Goal: Transaction & Acquisition: Purchase product/service

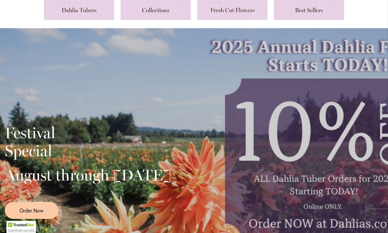
scroll to position [119, 0]
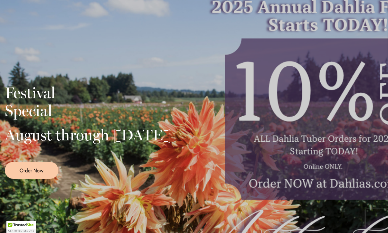
click at [367, 118] on div "Festival Special August through September 28th Order Now" at bounding box center [194, 129] width 379 height 160
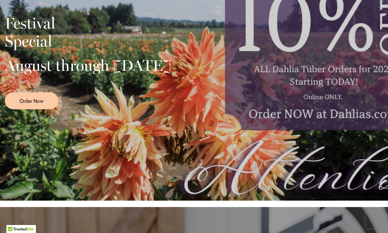
scroll to position [196, 0]
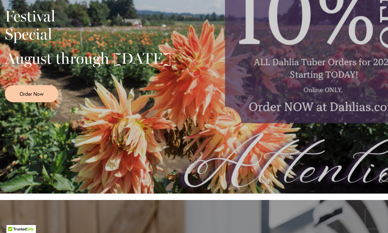
click at [348, 96] on div "Festival Special August through September 28th Order Now" at bounding box center [194, 52] width 379 height 160
click at [50, 102] on link "Order Now" at bounding box center [32, 93] width 54 height 17
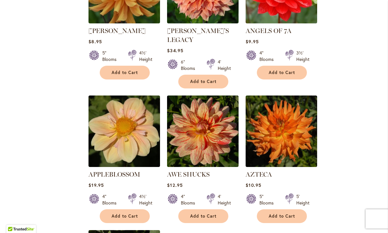
scroll to position [600, 0]
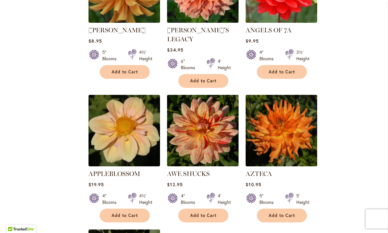
click at [129, 130] on img at bounding box center [125, 131] width 72 height 72
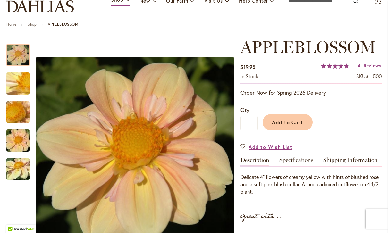
scroll to position [60, 0]
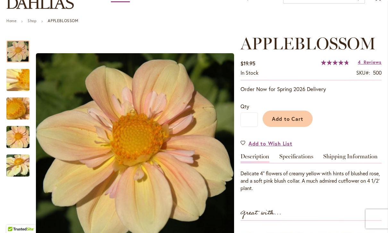
click at [287, 118] on span "Add to Cart" at bounding box center [288, 119] width 32 height 7
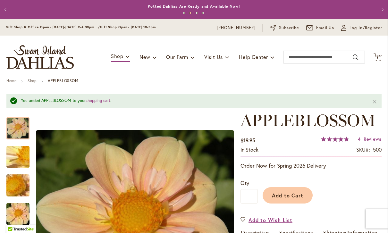
scroll to position [0, 0]
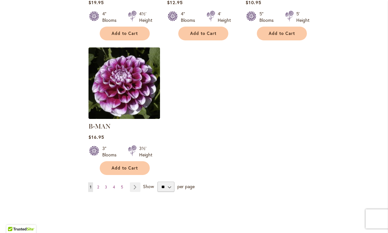
scroll to position [790, 0]
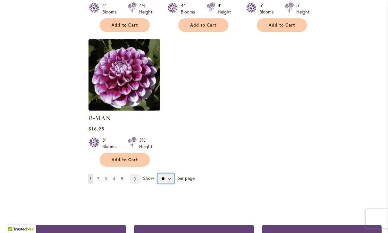
click at [171, 174] on select "** ** ** **" at bounding box center [166, 179] width 17 height 10
select select "**"
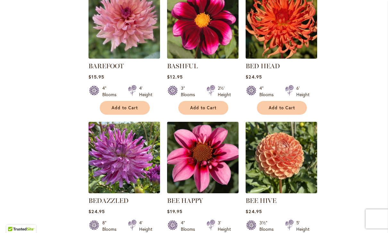
scroll to position [1114, 0]
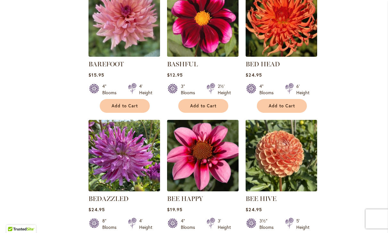
click at [219, 158] on img at bounding box center [203, 156] width 72 height 72
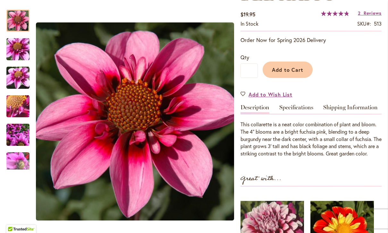
scroll to position [109, 0]
click at [298, 71] on span "Add to Cart" at bounding box center [288, 70] width 32 height 7
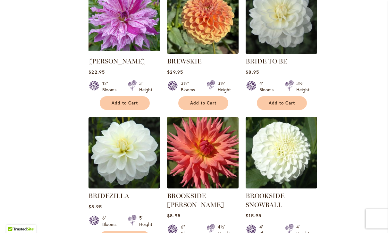
scroll to position [2205, 0]
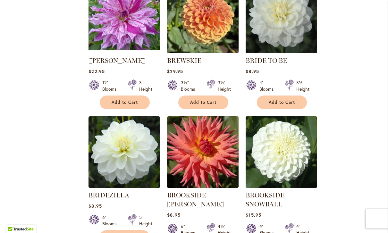
click at [125, 233] on span "Add to Cart" at bounding box center [125, 237] width 26 height 5
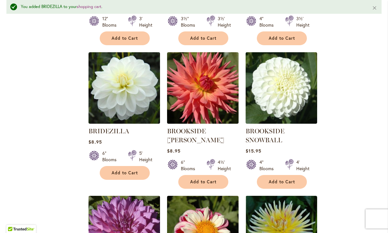
scroll to position [2289, 0]
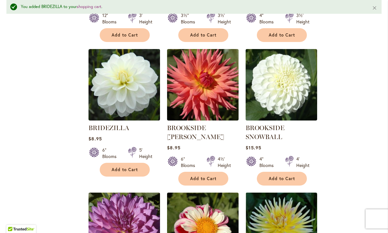
click at [293, 176] on span "Add to Cart" at bounding box center [282, 178] width 26 height 5
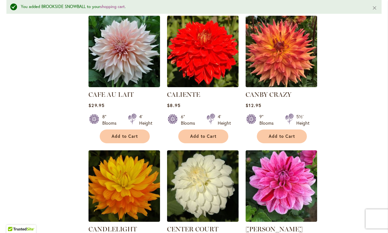
scroll to position [2602, 0]
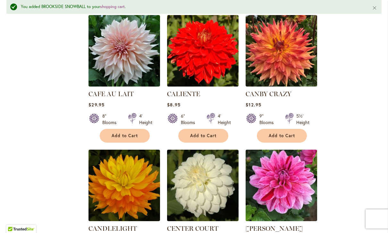
click at [127, 133] on span "Add to Cart" at bounding box center [125, 135] width 26 height 5
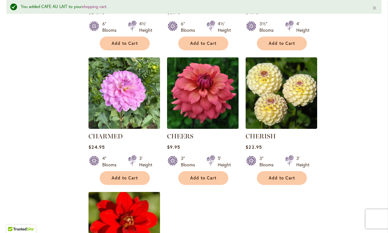
scroll to position [2828, 0]
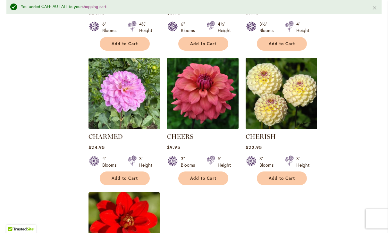
click at [124, 176] on span "Add to Cart" at bounding box center [125, 178] width 26 height 5
click at [294, 176] on span "Add to Cart" at bounding box center [282, 178] width 26 height 5
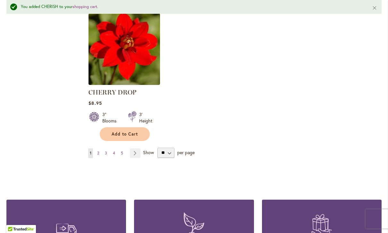
scroll to position [3015, 0]
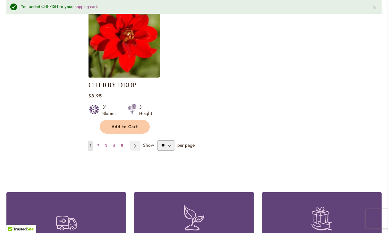
click at [135, 141] on link "Page Next" at bounding box center [135, 146] width 11 height 10
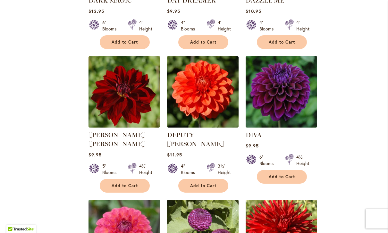
scroll to position [1351, 0]
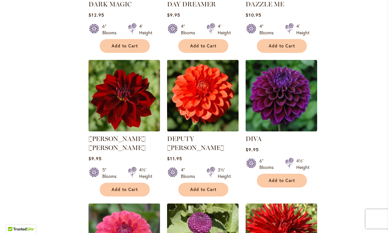
click at [297, 174] on button "Add to Cart" at bounding box center [282, 181] width 50 height 14
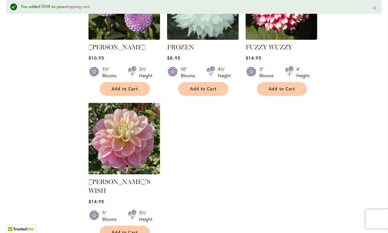
scroll to position [2997, 0]
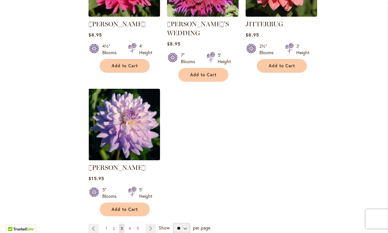
scroll to position [3011, 0]
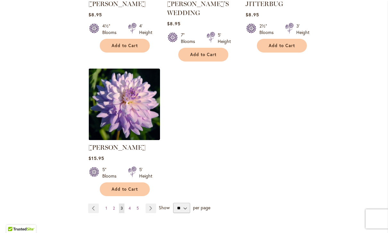
click at [153, 204] on link "Page Next" at bounding box center [151, 209] width 11 height 10
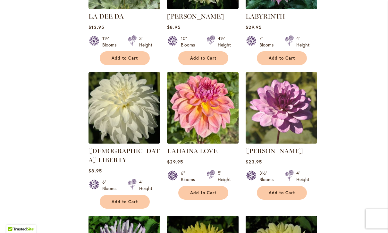
scroll to position [616, 0]
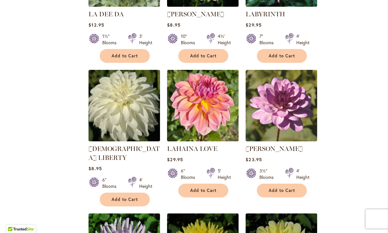
click at [135, 197] on span "Add to Cart" at bounding box center [125, 199] width 26 height 5
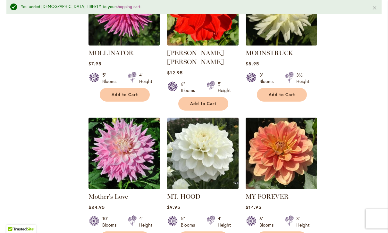
scroll to position [2842, 0]
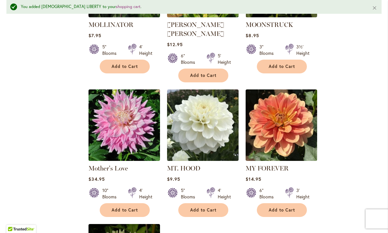
click at [210, 208] on span "Add to Cart" at bounding box center [203, 210] width 26 height 5
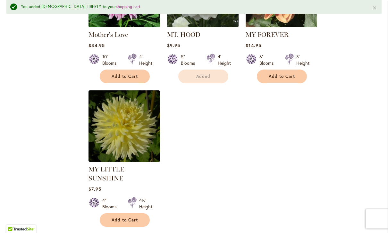
scroll to position [2977, 0]
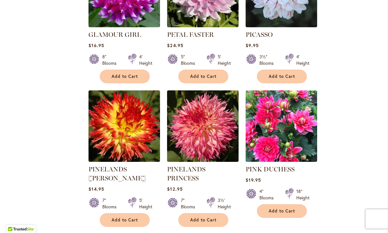
scroll to position [1567, 0]
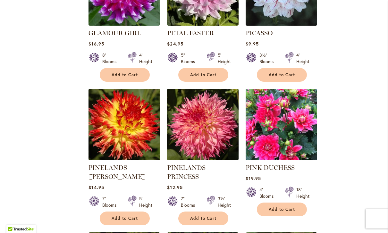
click at [296, 70] on button "Add to Cart" at bounding box center [282, 75] width 50 height 14
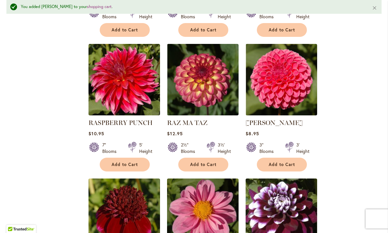
scroll to position [2319, 0]
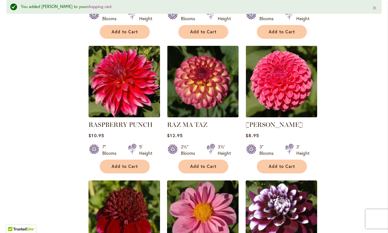
click at [207, 164] on span "Add to Cart" at bounding box center [203, 166] width 26 height 5
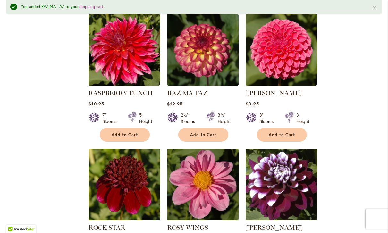
scroll to position [2352, 0]
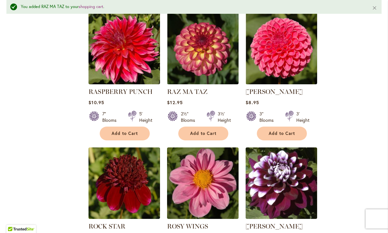
click at [290, 131] on span "Add to Cart" at bounding box center [282, 133] width 26 height 5
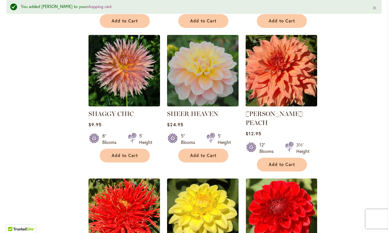
scroll to position [2723, 0]
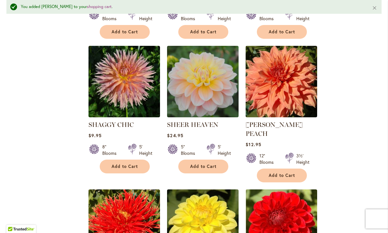
click at [217, 160] on button "Add to Cart" at bounding box center [203, 167] width 50 height 14
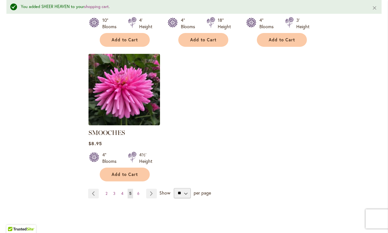
scroll to position [2995, 0]
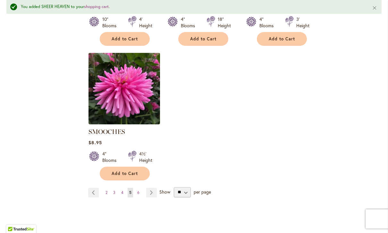
click at [154, 188] on link "Page Next" at bounding box center [151, 193] width 11 height 10
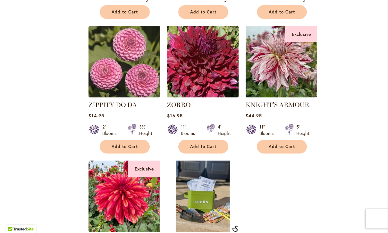
scroll to position [2700, 0]
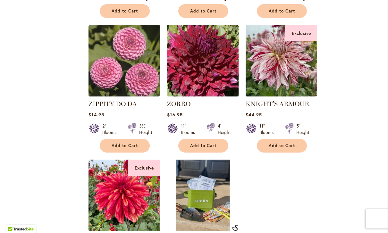
click at [304, 60] on img at bounding box center [282, 61] width 72 height 72
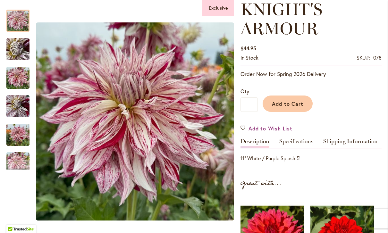
scroll to position [93, 0]
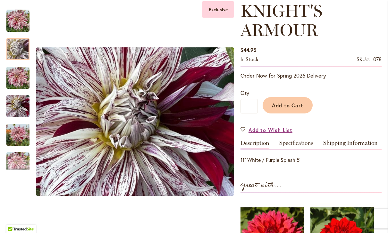
click at [23, 53] on img "KNIGHT'S ARMOUR" at bounding box center [18, 49] width 46 height 35
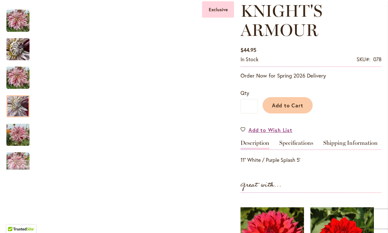
click at [18, 116] on img "KNIGHT'S ARMOUR" at bounding box center [17, 106] width 23 height 31
click at [19, 139] on img "KNIGHT'S ARMOUR" at bounding box center [17, 135] width 23 height 31
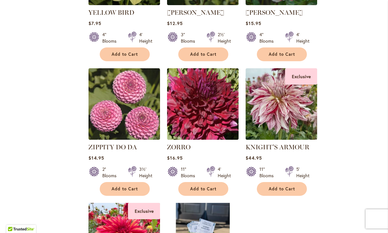
scroll to position [2653, 0]
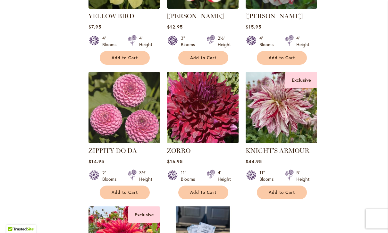
click at [130, 190] on span "Add to Cart" at bounding box center [125, 192] width 26 height 5
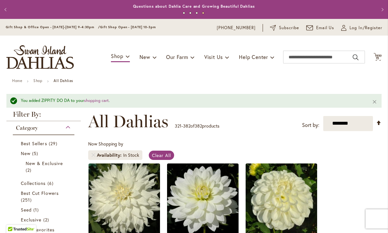
scroll to position [0, 0]
click at [379, 61] on icon "Cart .cls-1 { fill: #231f20; }" at bounding box center [378, 57] width 8 height 8
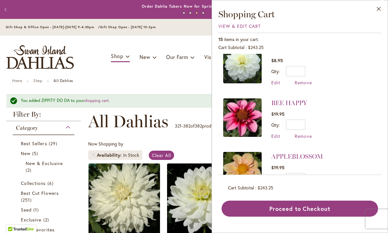
scroll to position [666, 0]
click at [301, 187] on span "Remove" at bounding box center [303, 190] width 17 height 6
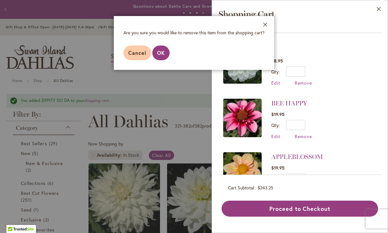
click at [164, 56] on span "OK" at bounding box center [161, 52] width 8 height 7
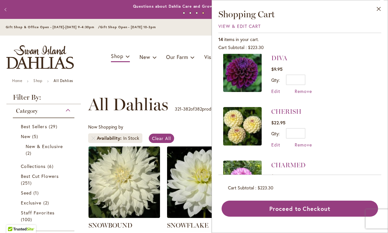
scroll to position [400, 0]
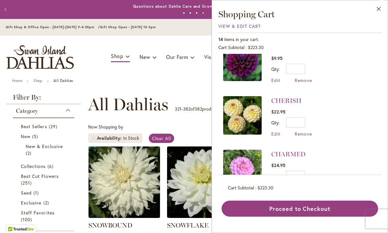
click at [308, 131] on span "Remove" at bounding box center [303, 134] width 17 height 6
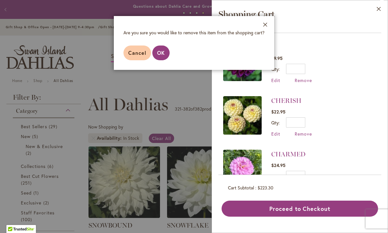
click at [165, 56] on button "OK" at bounding box center [160, 53] width 17 height 15
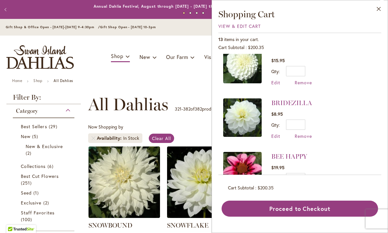
scroll to position [558, 0]
click at [307, 187] on span "Remove" at bounding box center [303, 190] width 17 height 6
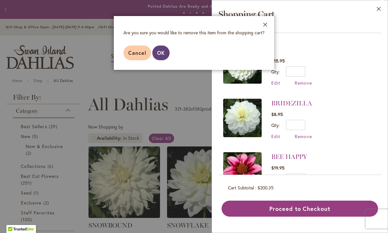
click at [164, 56] on span "OK" at bounding box center [161, 52] width 8 height 7
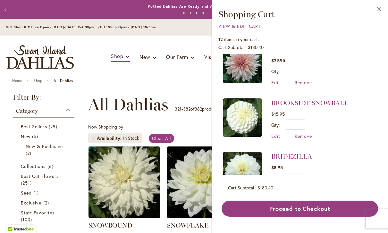
scroll to position [505, 0]
click at [308, 133] on span "Remove" at bounding box center [303, 136] width 17 height 6
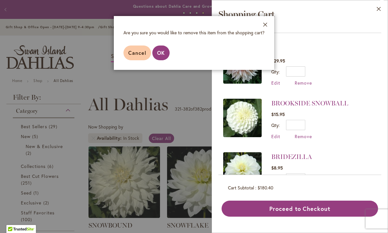
click at [161, 52] on span "OK" at bounding box center [161, 52] width 8 height 7
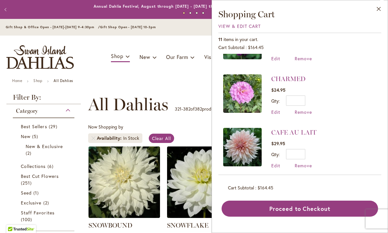
scroll to position [421, 0]
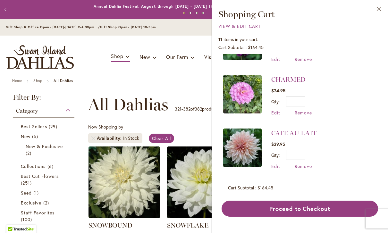
click at [306, 110] on span "Remove" at bounding box center [303, 113] width 17 height 6
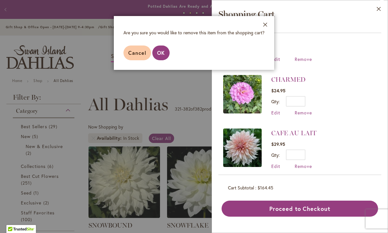
click at [165, 51] on button "OK" at bounding box center [160, 53] width 17 height 15
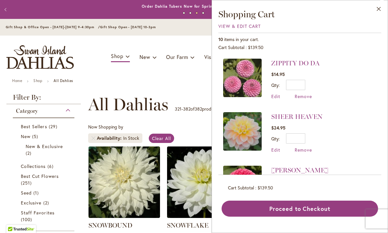
scroll to position [10, 0]
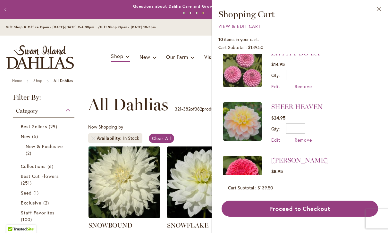
click at [305, 142] on span "Remove" at bounding box center [303, 140] width 17 height 6
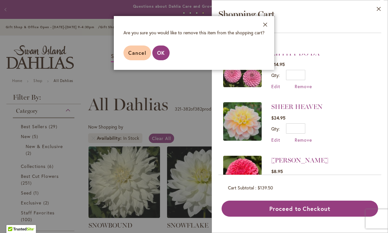
click at [163, 54] on span "OK" at bounding box center [161, 52] width 8 height 7
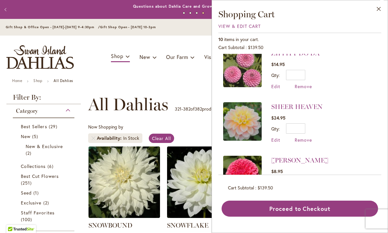
scroll to position [0, 0]
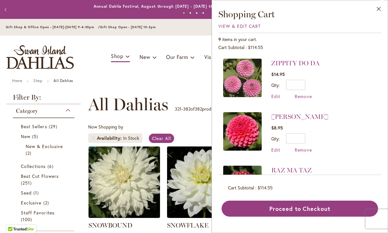
click at [305, 97] on span "Remove" at bounding box center [303, 96] width 17 height 6
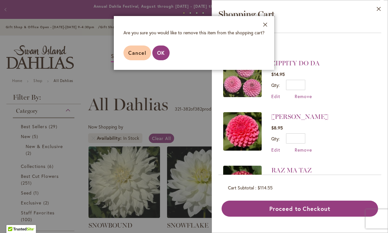
click at [167, 55] on button "OK" at bounding box center [160, 53] width 17 height 15
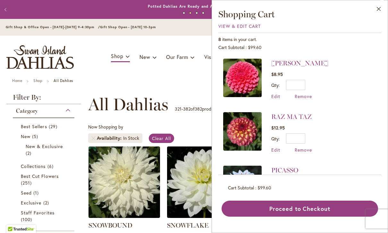
click at [304, 150] on span "Remove" at bounding box center [303, 150] width 17 height 6
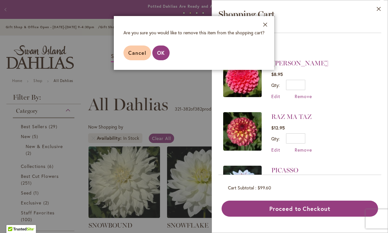
click at [166, 52] on button "OK" at bounding box center [160, 53] width 17 height 15
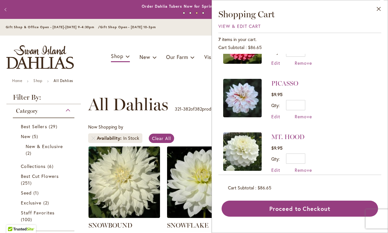
scroll to position [43, 0]
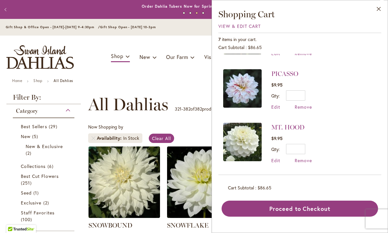
click at [305, 108] on span "Remove" at bounding box center [303, 107] width 17 height 6
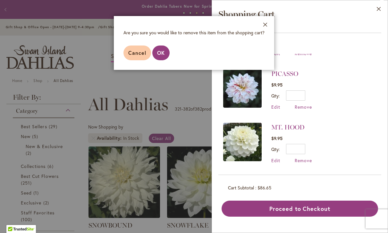
click at [165, 51] on span "OK" at bounding box center [161, 52] width 8 height 7
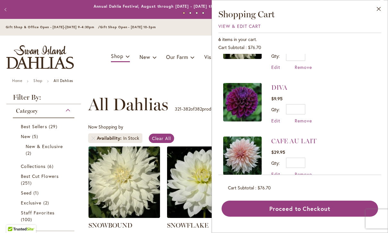
scroll to position [146, 0]
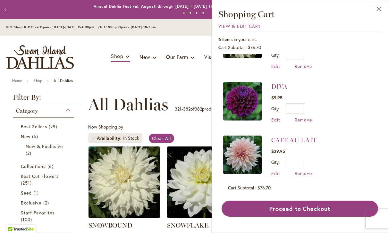
click at [306, 117] on span "Remove" at bounding box center [303, 120] width 17 height 6
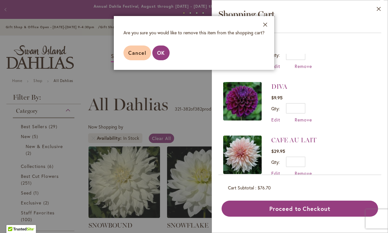
click at [162, 56] on span "OK" at bounding box center [161, 52] width 8 height 7
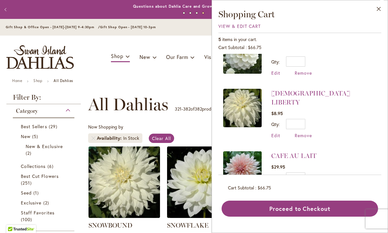
scroll to position [80, 0]
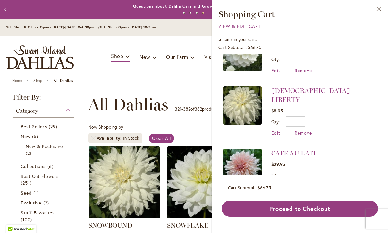
click at [308, 130] on span "Remove" at bounding box center [303, 133] width 17 height 6
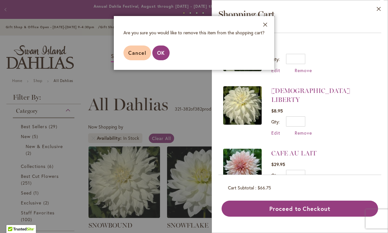
click at [164, 55] on span "OK" at bounding box center [161, 52] width 8 height 7
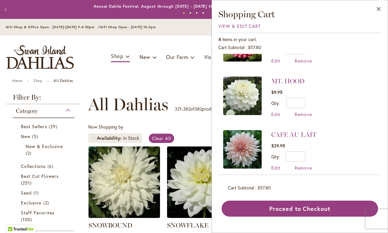
scroll to position [35, 0]
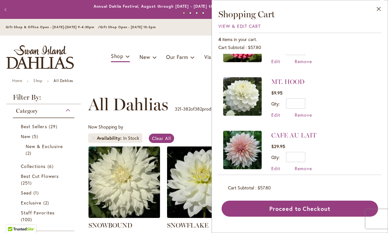
click at [242, 150] on img at bounding box center [242, 150] width 39 height 39
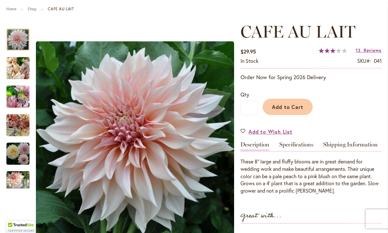
scroll to position [86, 0]
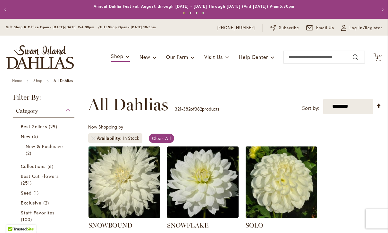
click at [381, 57] on span "4 4 items" at bounding box center [378, 58] width 6 height 3
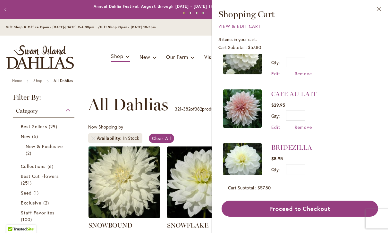
scroll to position [76, 0]
click at [304, 130] on span "Remove" at bounding box center [303, 128] width 17 height 6
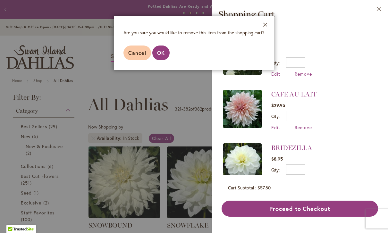
click at [167, 56] on button "OK" at bounding box center [160, 53] width 17 height 15
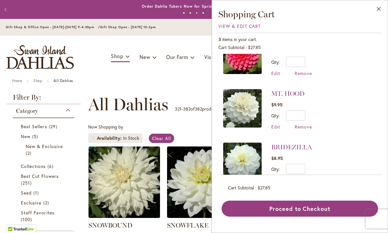
scroll to position [22, 0]
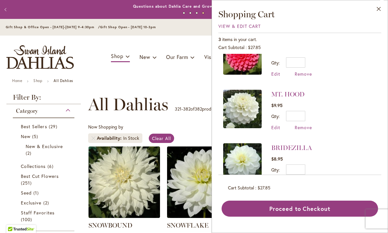
click at [310, 217] on button "Proceed to Checkout" at bounding box center [300, 209] width 157 height 16
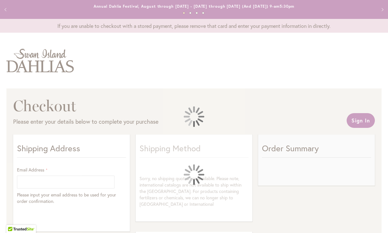
select select "**"
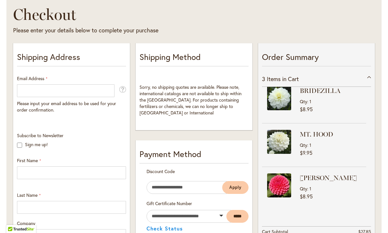
scroll to position [90, 0]
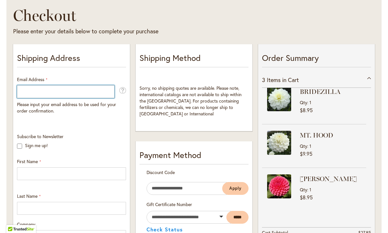
click at [96, 91] on input "Email Address" at bounding box center [66, 91] width 98 height 13
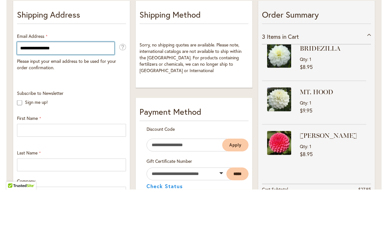
type input "**********"
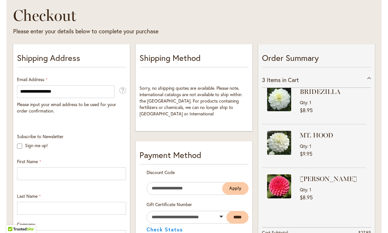
click at [45, 148] on label "Sign me up!" at bounding box center [36, 145] width 23 height 6
click at [63, 175] on input "First Name" at bounding box center [71, 174] width 109 height 13
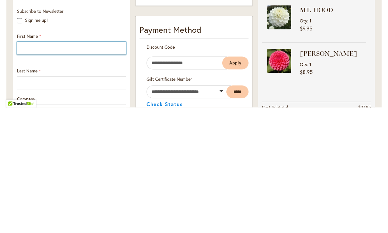
type input "*"
type input "******"
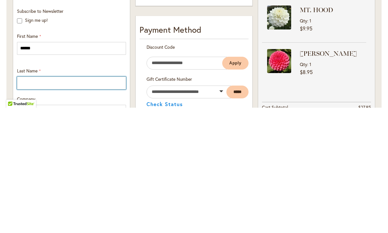
type input "*****"
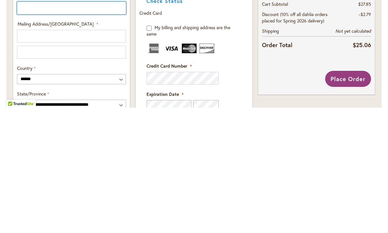
scroll to position [197, 0]
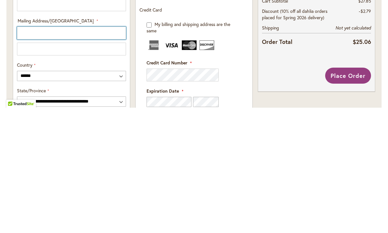
click at [109, 152] on input "Mailing Address/PO BOX: Line 1" at bounding box center [71, 158] width 109 height 13
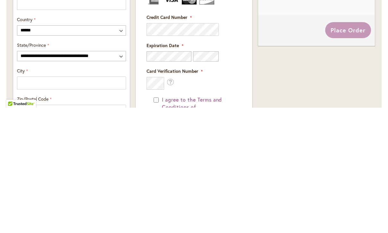
scroll to position [243, 0]
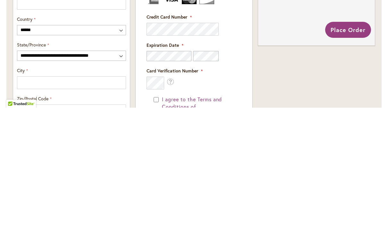
type input "**********"
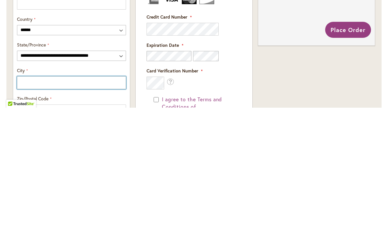
click at [108, 202] on input "City" at bounding box center [71, 208] width 109 height 13
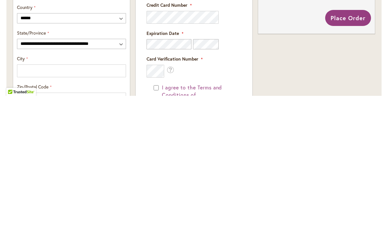
select select "**"
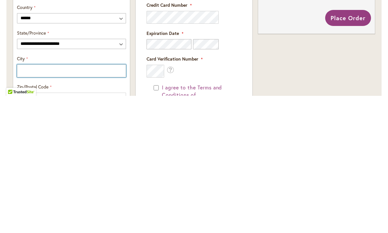
type input "**********"
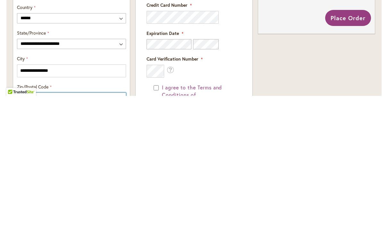
type input "*****"
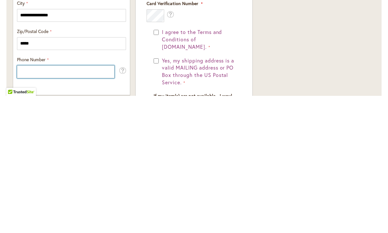
scroll to position [307, 0]
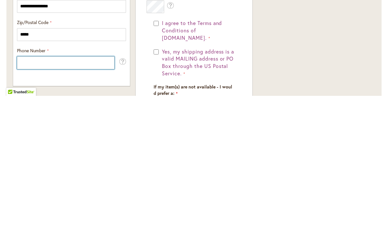
type input "**********"
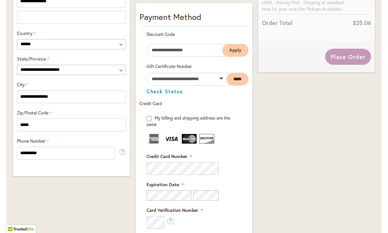
scroll to position [358, 0]
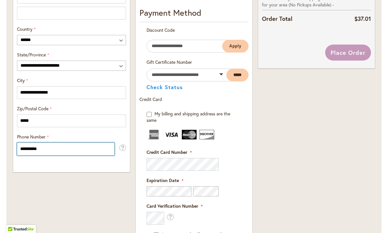
click at [98, 148] on input "**********" at bounding box center [66, 149] width 98 height 13
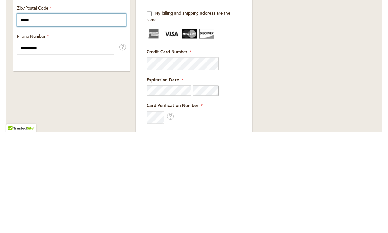
click at [108, 115] on input "*****" at bounding box center [71, 121] width 109 height 13
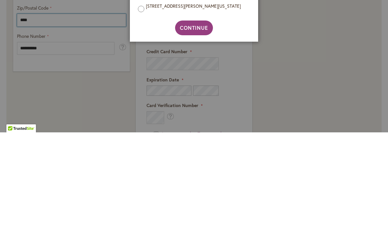
type input "****"
click at [220, 104] on label "31 LEE LYNN LN, HUNTINGDON VY, Pennsylvania, 19006-7969, United States" at bounding box center [196, 107] width 101 height 6
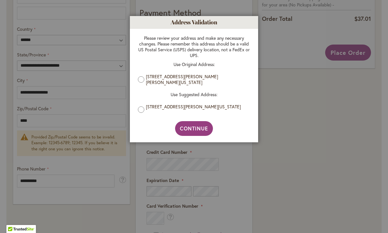
click at [221, 79] on label "31 lee lynn lane, Huntingdon Valley, Pennsylvania, 1900, United States" at bounding box center [196, 80] width 101 height 12
click at [205, 130] on span "Continue" at bounding box center [194, 128] width 29 height 7
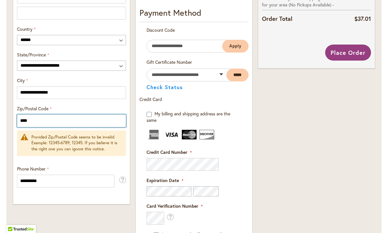
click at [103, 123] on input "****" at bounding box center [71, 121] width 109 height 13
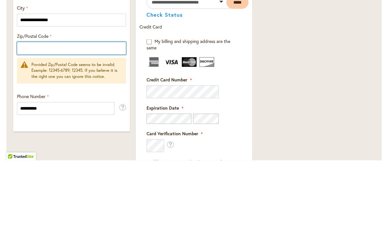
type input "*****"
click at [110, 115] on input "*****" at bounding box center [71, 121] width 109 height 13
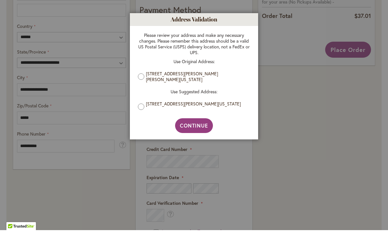
click at [219, 77] on label "31 lee lynn lane, Huntingdon Valley, Pennsylvania, 19006, United States" at bounding box center [196, 80] width 101 height 12
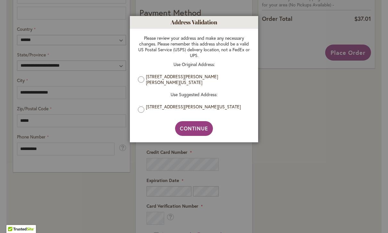
click at [206, 133] on button "Continue" at bounding box center [194, 128] width 38 height 15
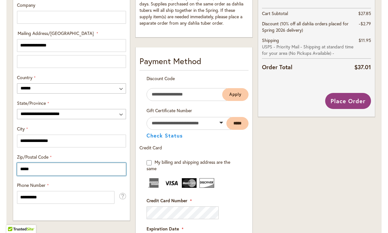
scroll to position [310, 0]
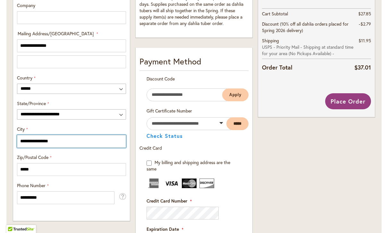
click at [108, 140] on input "**********" at bounding box center [71, 141] width 109 height 13
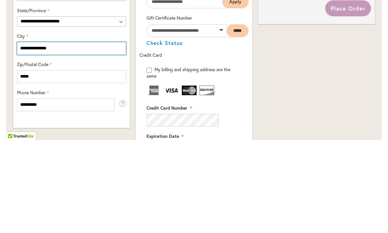
type input "**********"
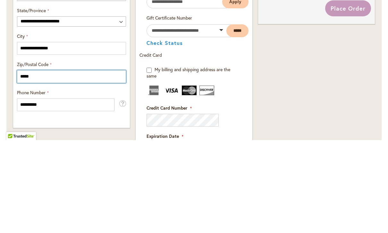
click at [99, 163] on input "*****" at bounding box center [71, 169] width 109 height 13
type input "*****"
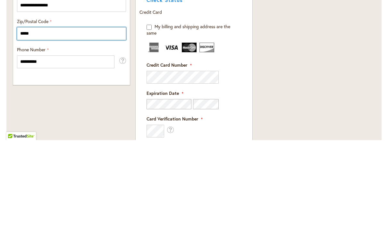
scroll to position [358, 0]
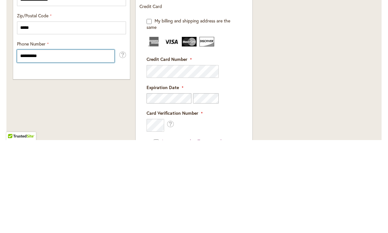
click at [90, 143] on input "**********" at bounding box center [66, 149] width 98 height 13
type input "**********"
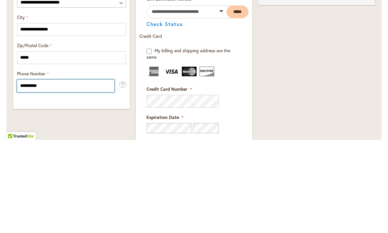
scroll to position [321, 0]
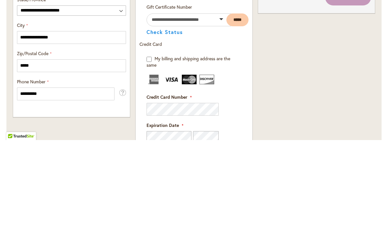
click at [326, 68] on div "Order Summary 3 Items in Cart BRIDEZILLA Qty 1 $8.95 Qty 1" at bounding box center [316, 116] width 123 height 609
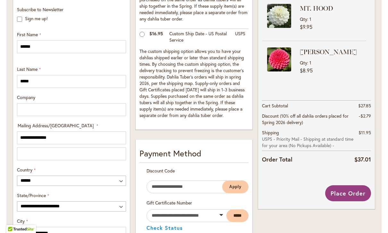
scroll to position [209, 0]
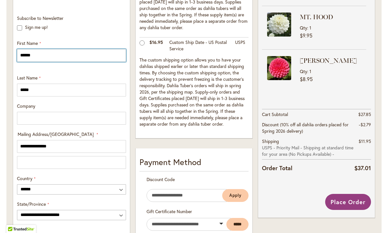
click at [108, 56] on input "******" at bounding box center [71, 55] width 109 height 13
type input "******"
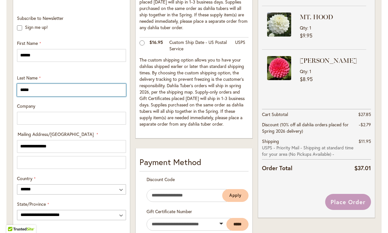
click at [108, 88] on input "*****" at bounding box center [71, 90] width 109 height 13
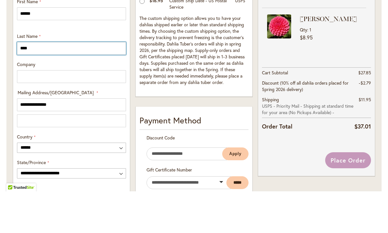
type input "*****"
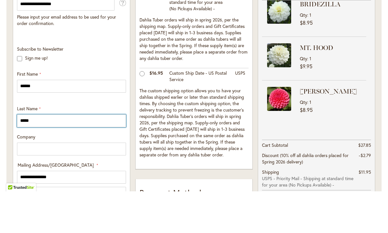
scroll to position [142, 0]
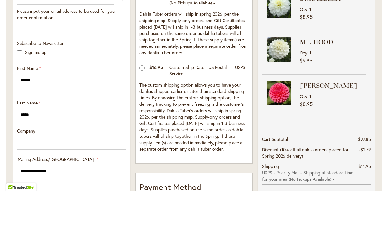
click at [221, 104] on td "Custom Ship Date - US Postal Service" at bounding box center [199, 113] width 66 height 18
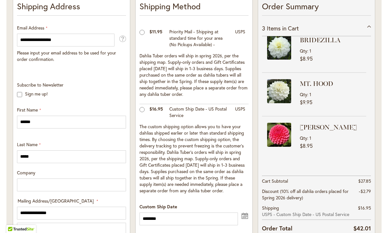
click at [235, 50] on td "USPS" at bounding box center [240, 39] width 17 height 24
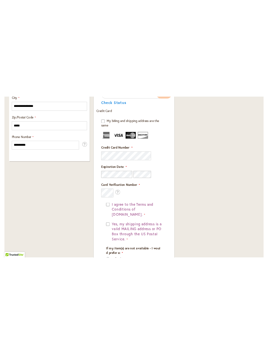
scroll to position [0, 0]
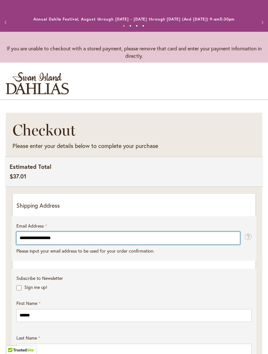
click at [167, 233] on input "**********" at bounding box center [127, 238] width 223 height 13
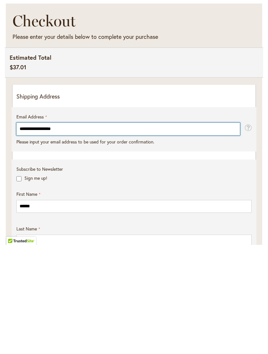
click at [183, 232] on input "**********" at bounding box center [127, 238] width 223 height 13
type input "**********"
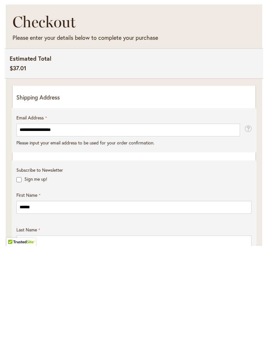
scroll to position [798, 0]
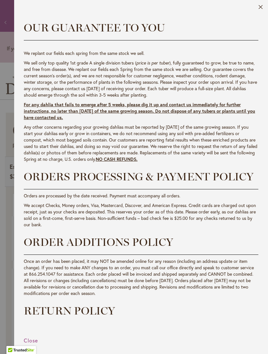
click at [262, 5] on button "Close" at bounding box center [260, 8] width 5 height 7
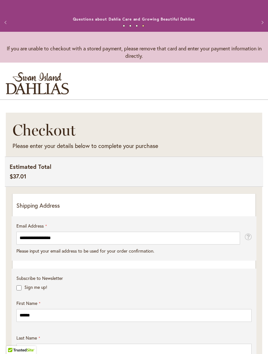
scroll to position [1036, 0]
